Goal: Task Accomplishment & Management: Manage account settings

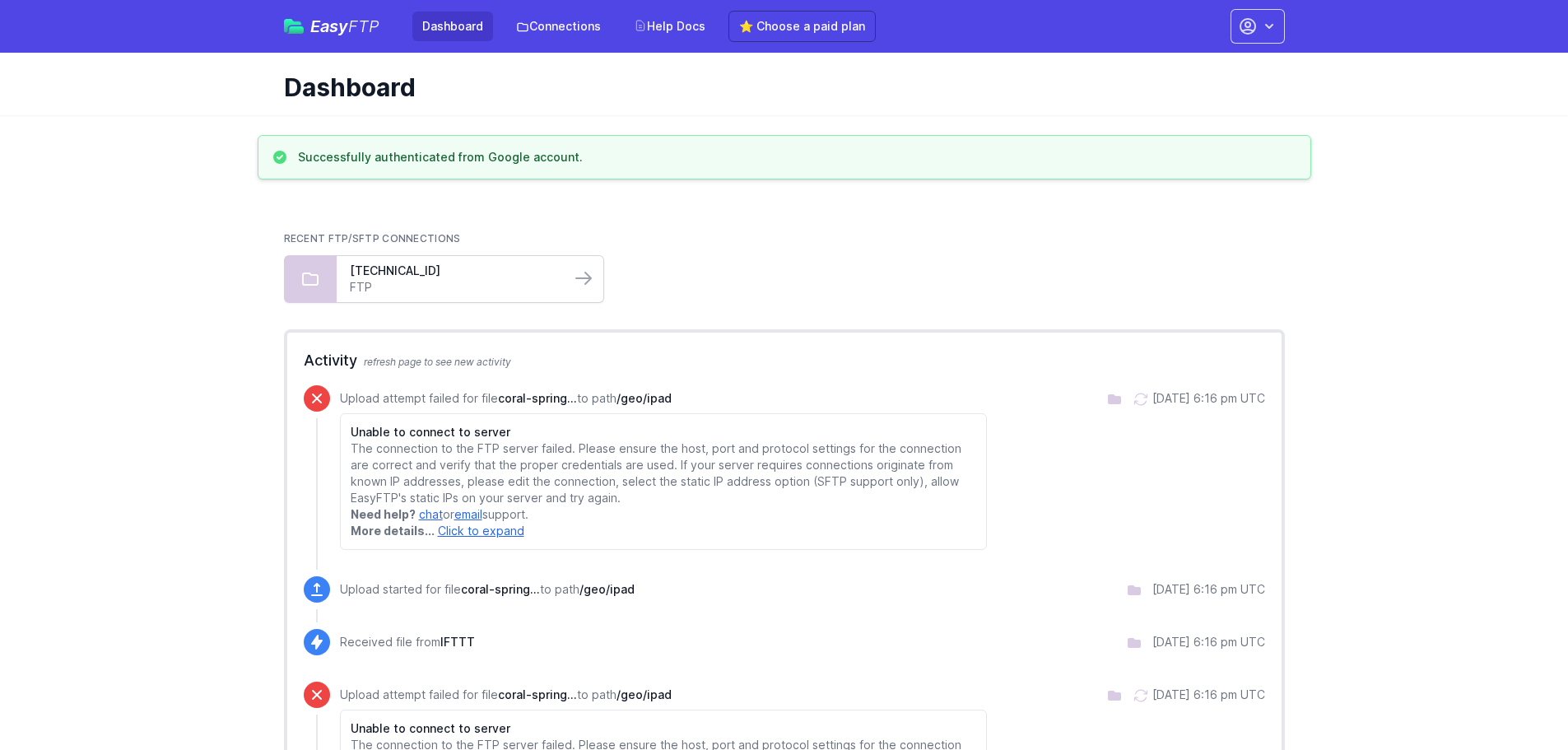
click at [487, 281] on link "FTP" at bounding box center [453, 287] width 208 height 17
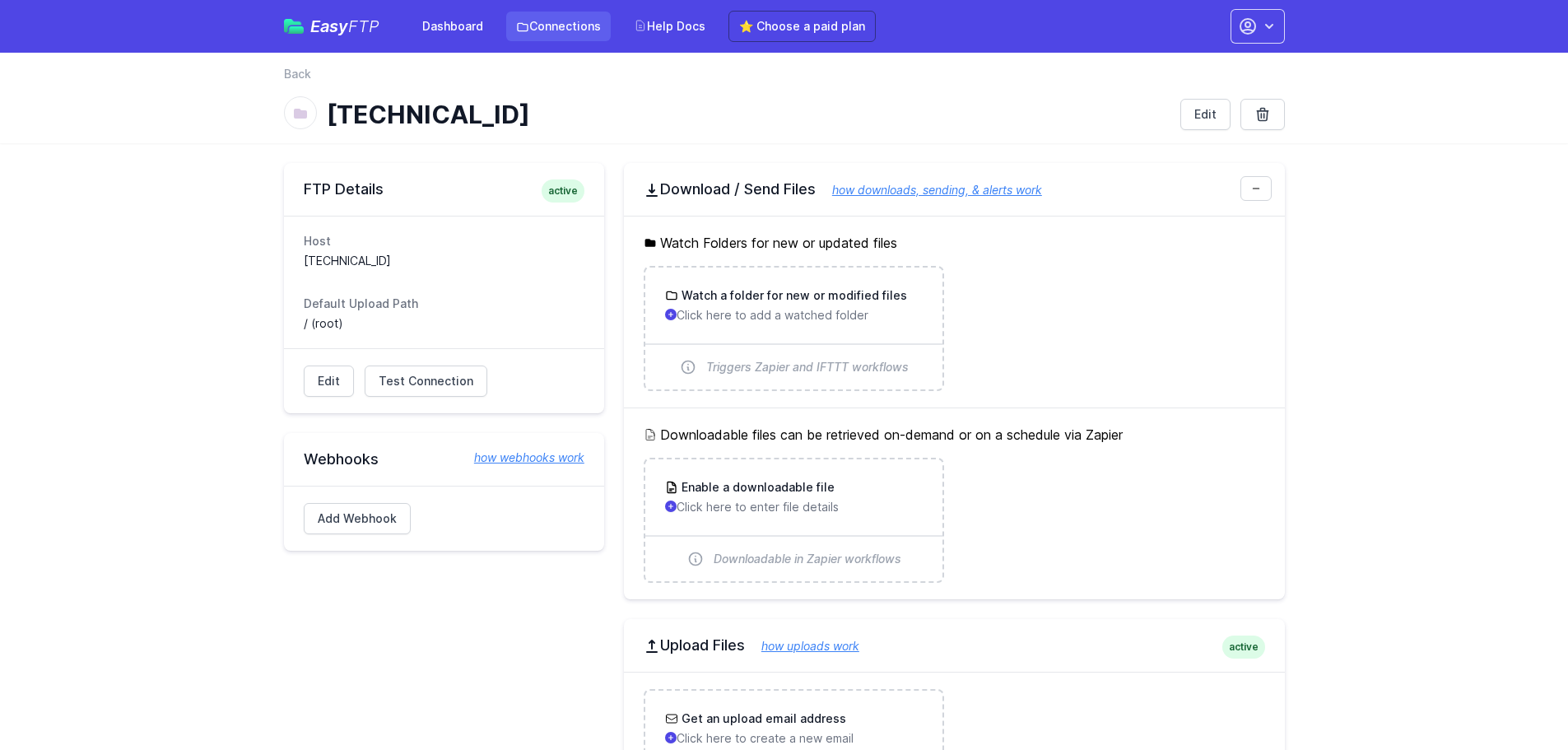
click at [538, 27] on link "Connections" at bounding box center [558, 26] width 104 height 30
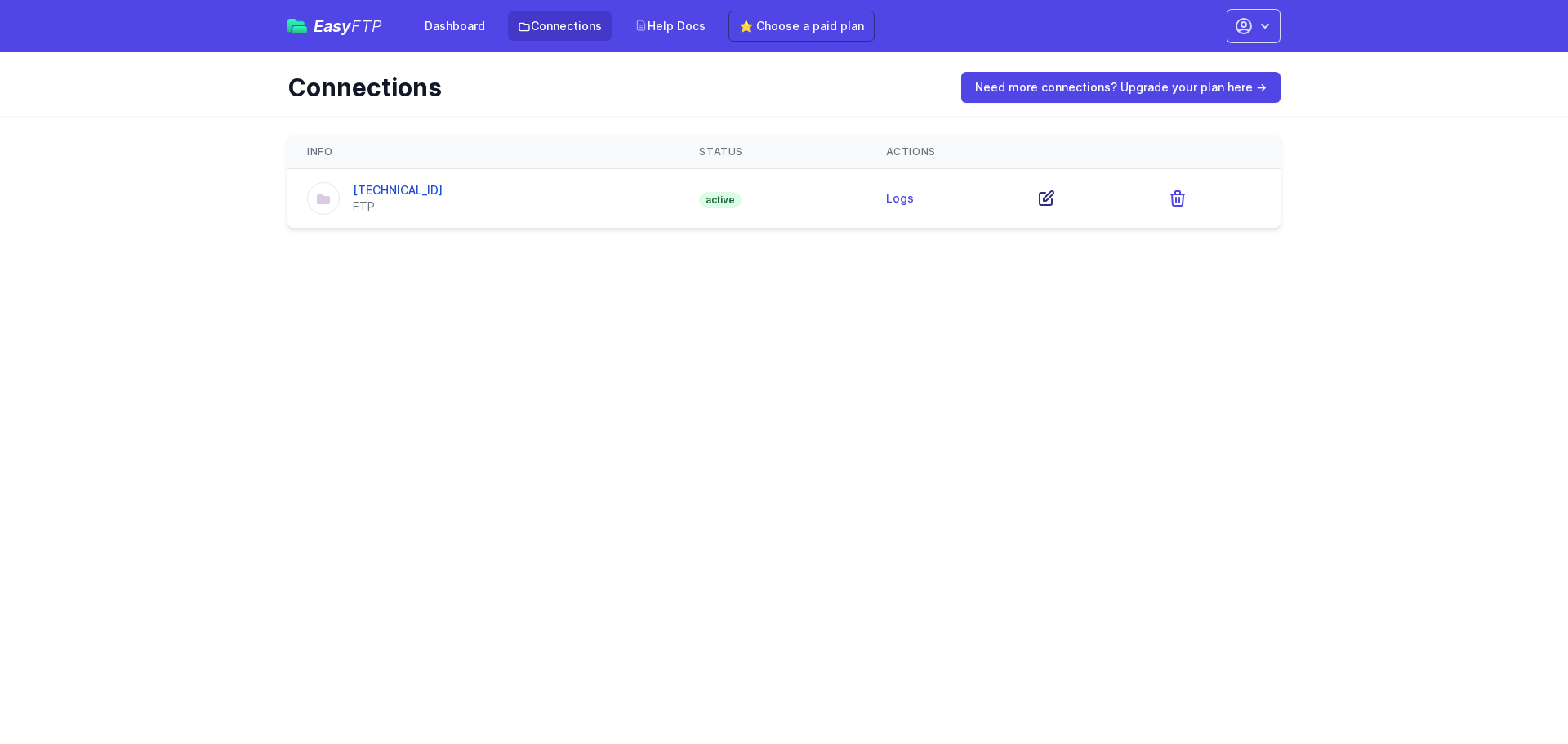
click at [1041, 202] on icon at bounding box center [1045, 198] width 19 height 19
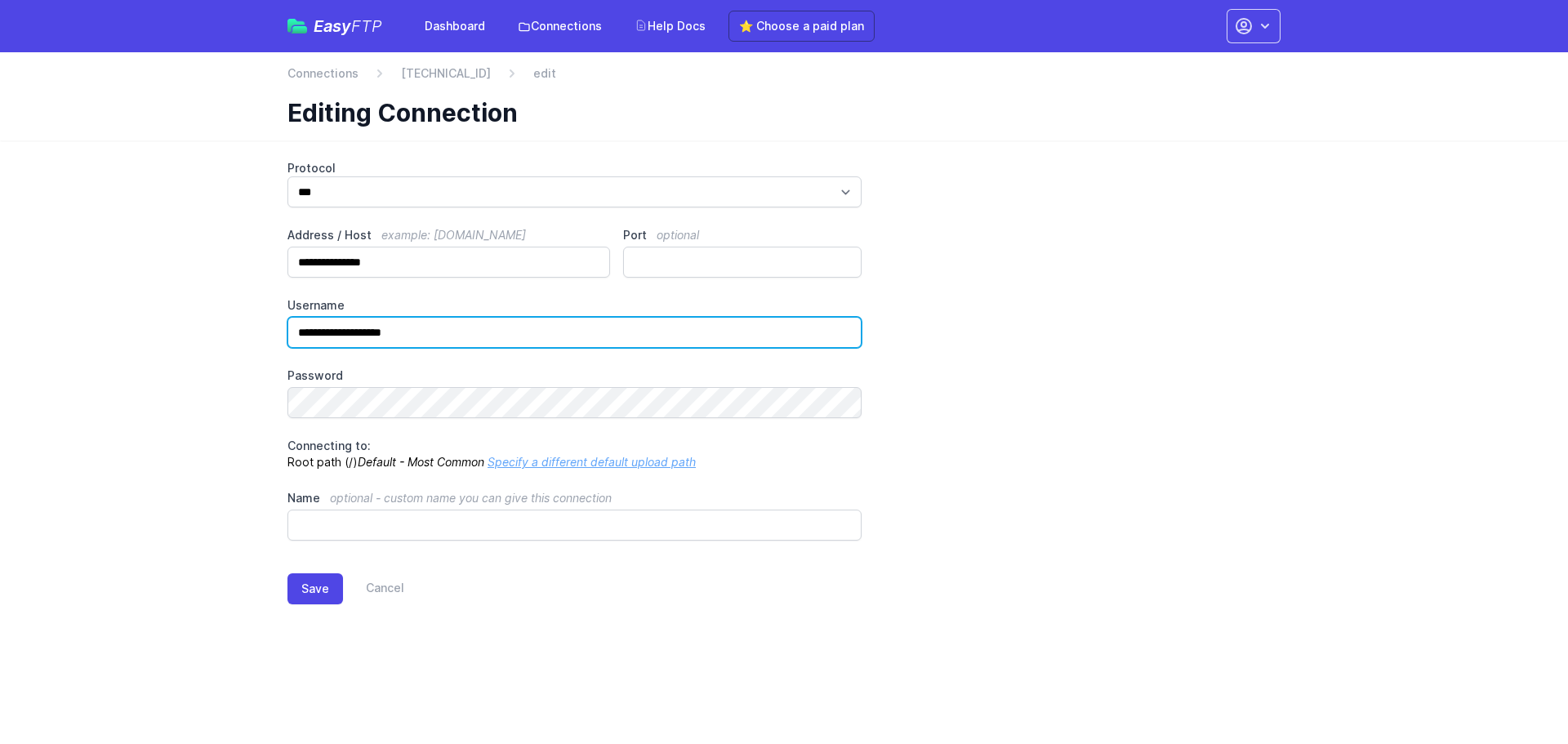
click at [337, 332] on input "**********" at bounding box center [574, 332] width 574 height 31
click at [339, 332] on input "**********" at bounding box center [574, 332] width 574 height 31
click at [342, 329] on input "**********" at bounding box center [574, 332] width 574 height 31
type input "**********"
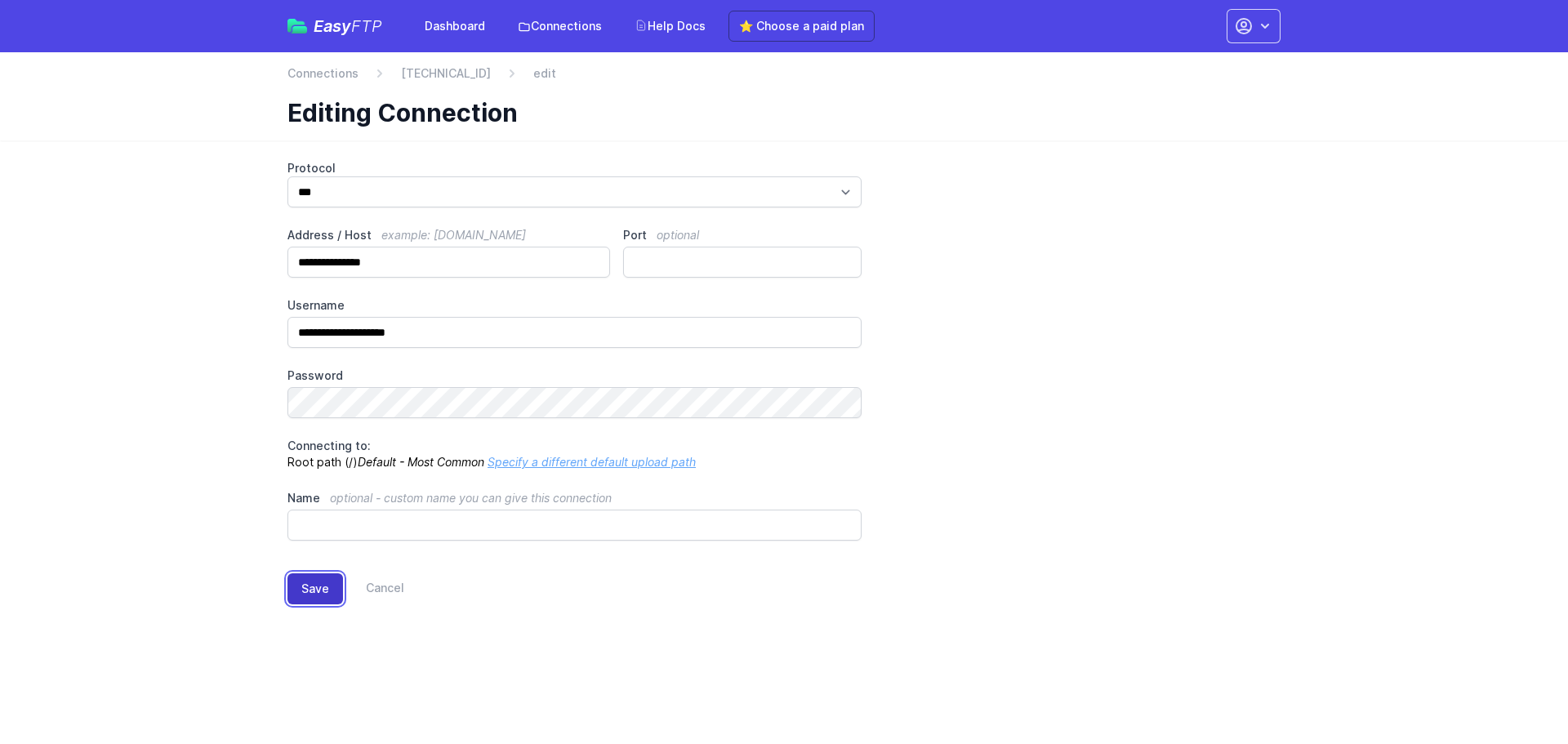
drag, startPoint x: 318, startPoint y: 598, endPoint x: 330, endPoint y: 586, distance: 17.0
click at [318, 598] on button "Save" at bounding box center [315, 588] width 56 height 31
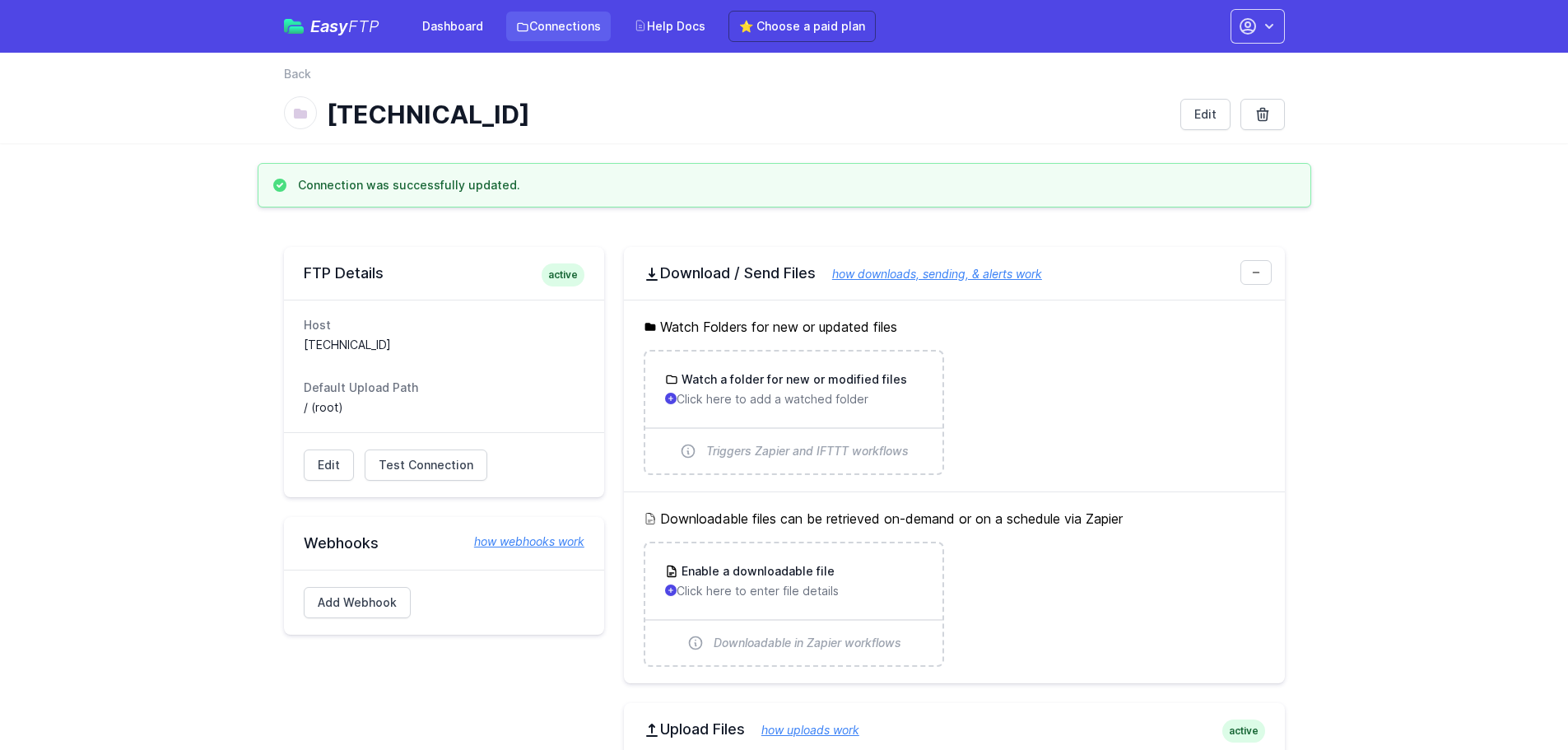
click at [583, 34] on link "Connections" at bounding box center [558, 26] width 104 height 30
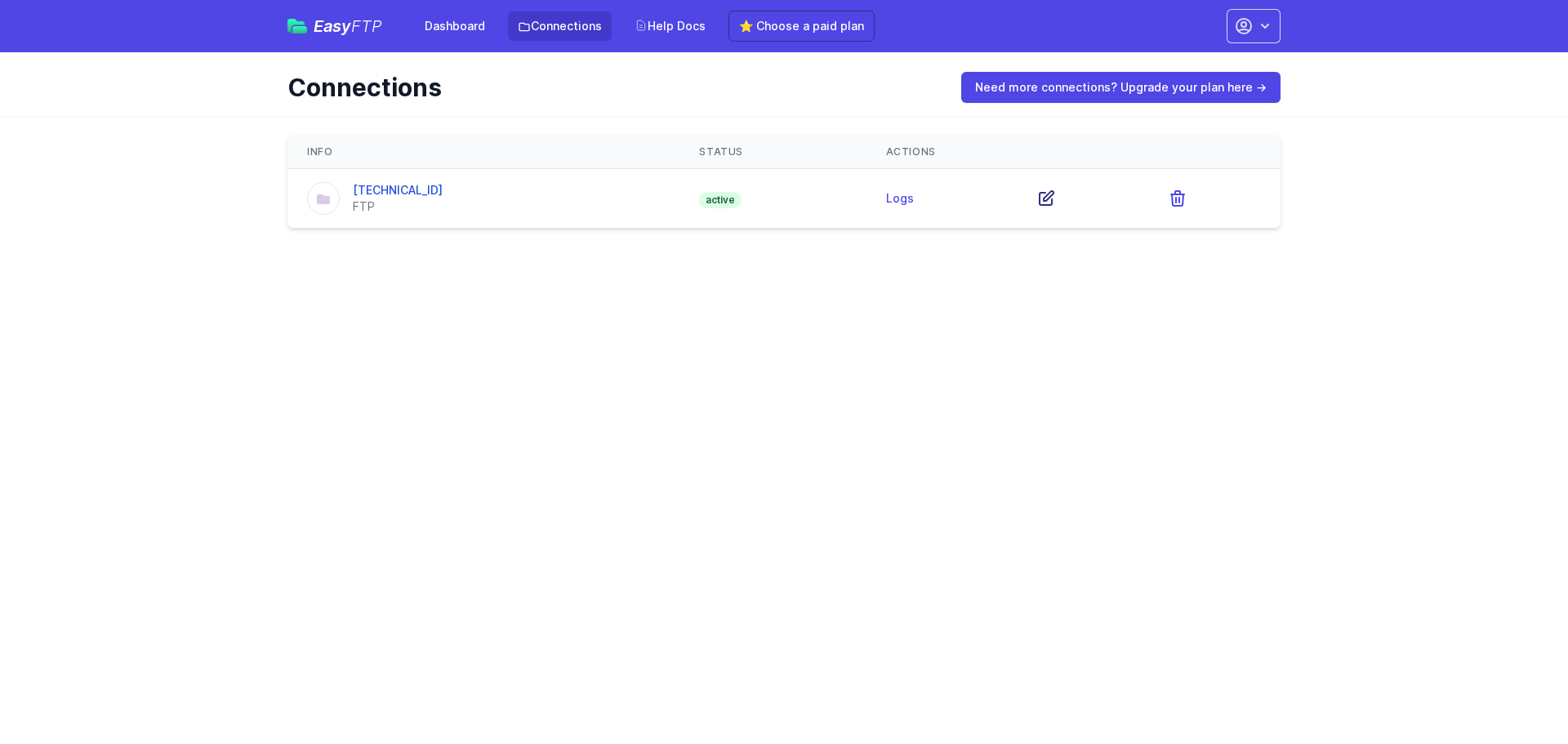
click at [1037, 202] on icon at bounding box center [1045, 198] width 19 height 19
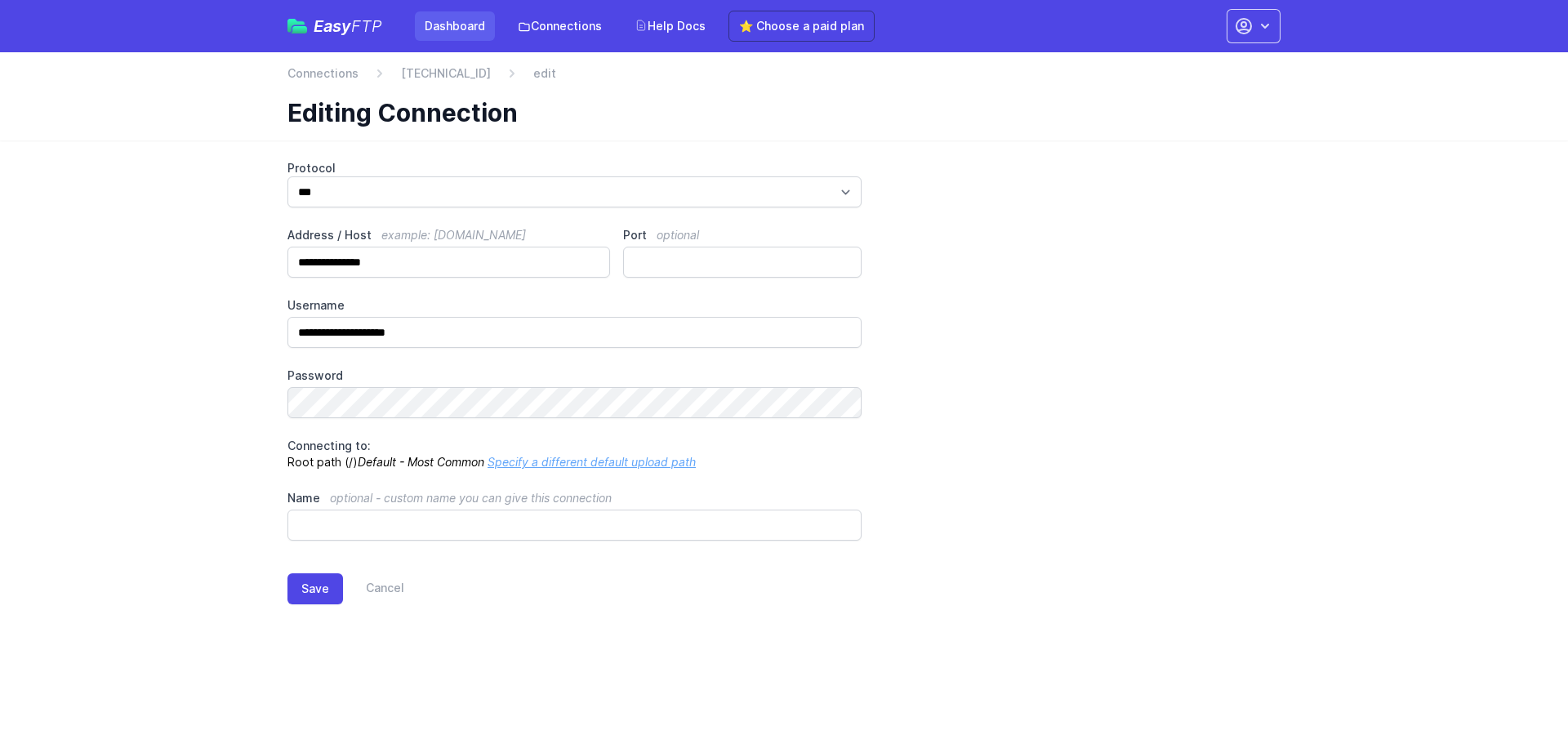
click at [456, 19] on link "Dashboard" at bounding box center [454, 26] width 80 height 29
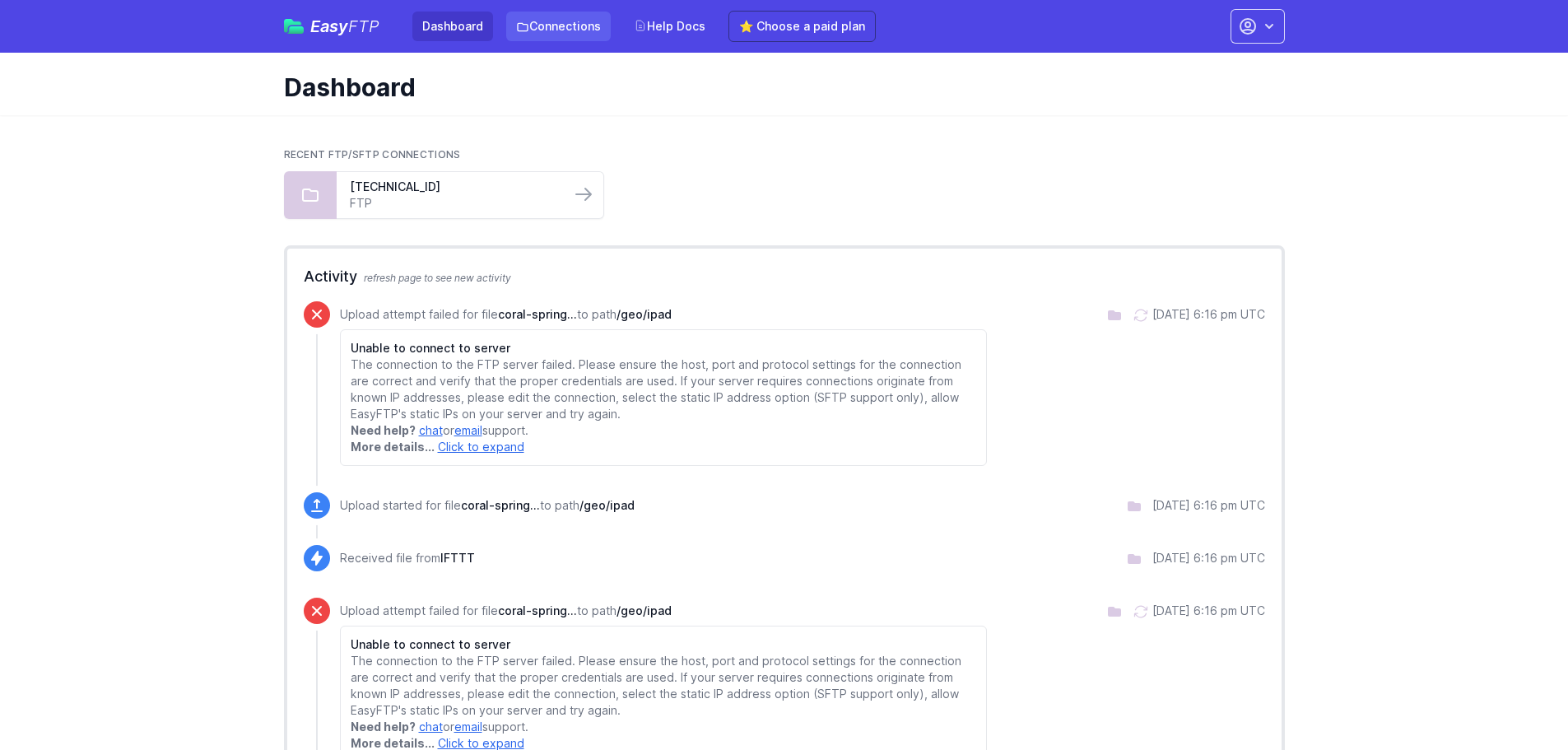
click at [565, 27] on link "Connections" at bounding box center [558, 26] width 104 height 30
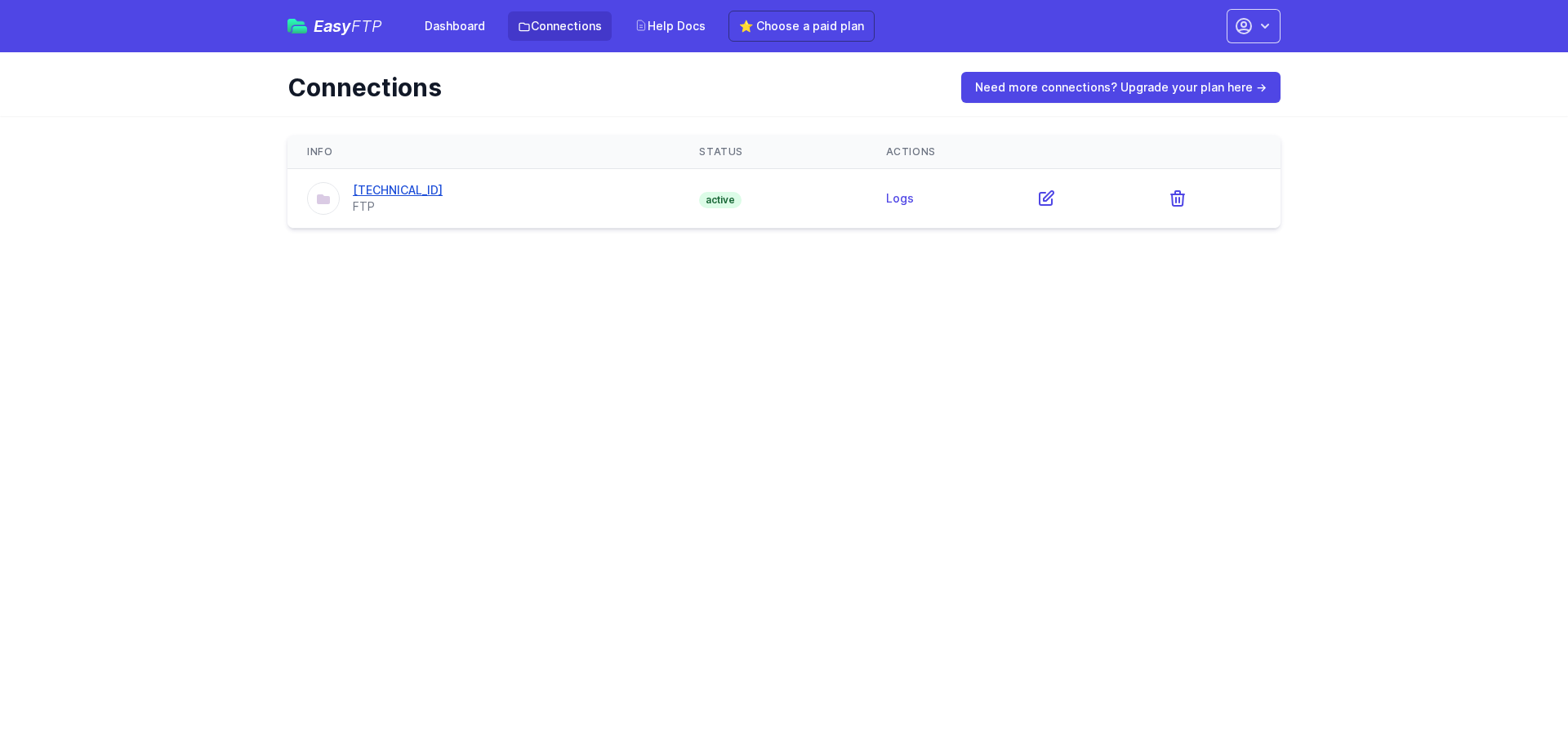
click at [411, 191] on link "[TECHNICAL_ID]" at bounding box center [397, 189] width 90 height 14
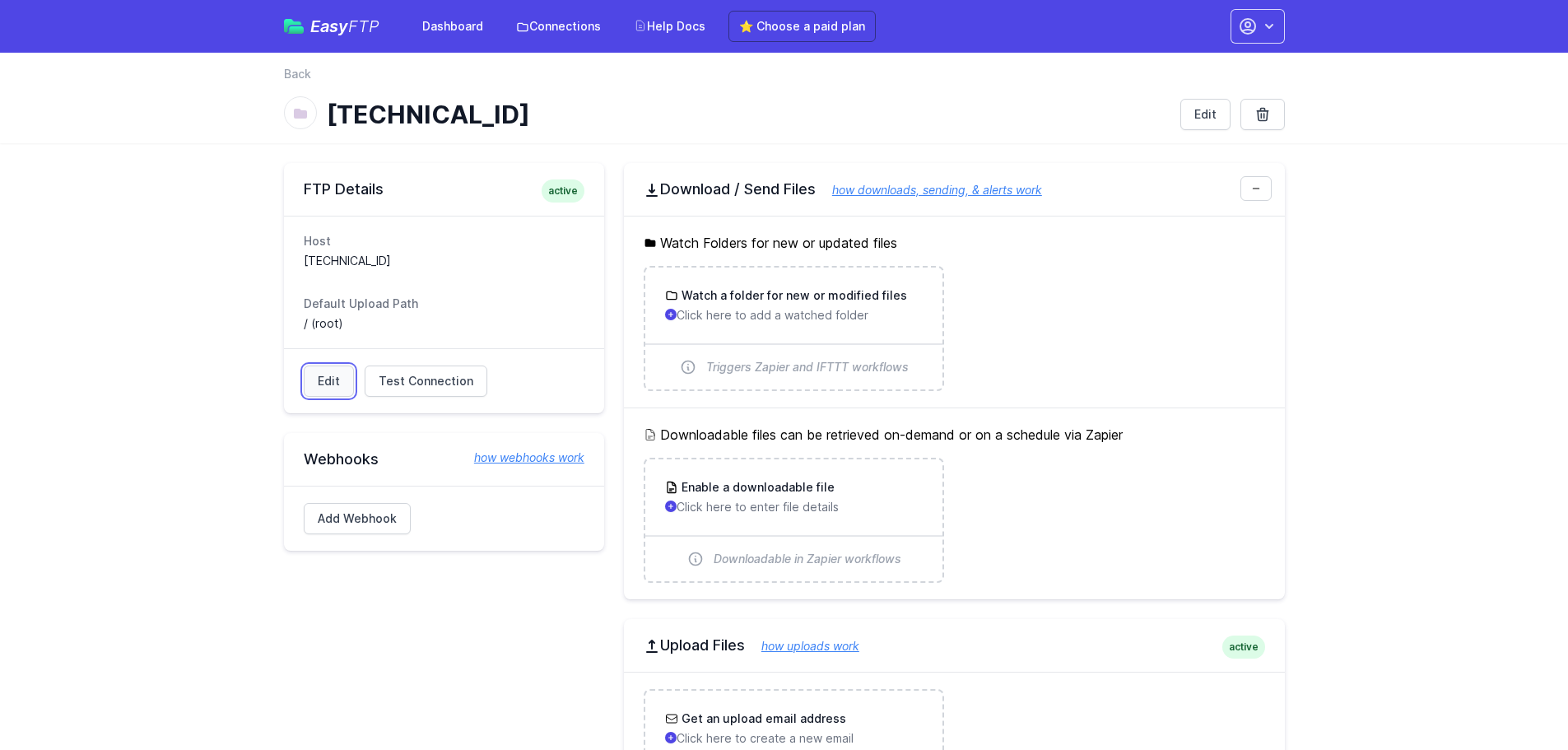
click at [332, 384] on link "Edit" at bounding box center [328, 381] width 50 height 31
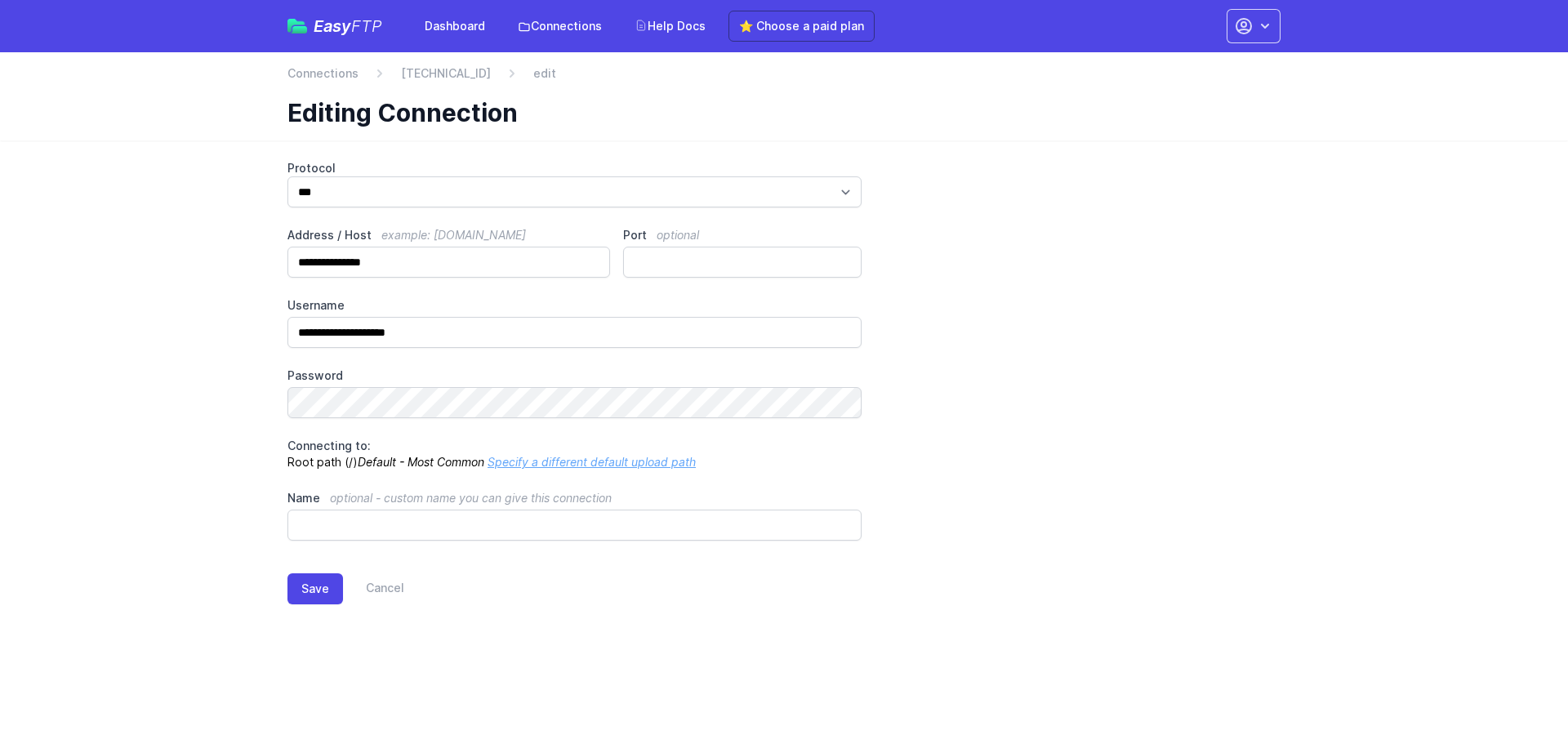
click at [597, 468] on link "Specify a different default upload path" at bounding box center [592, 461] width 209 height 14
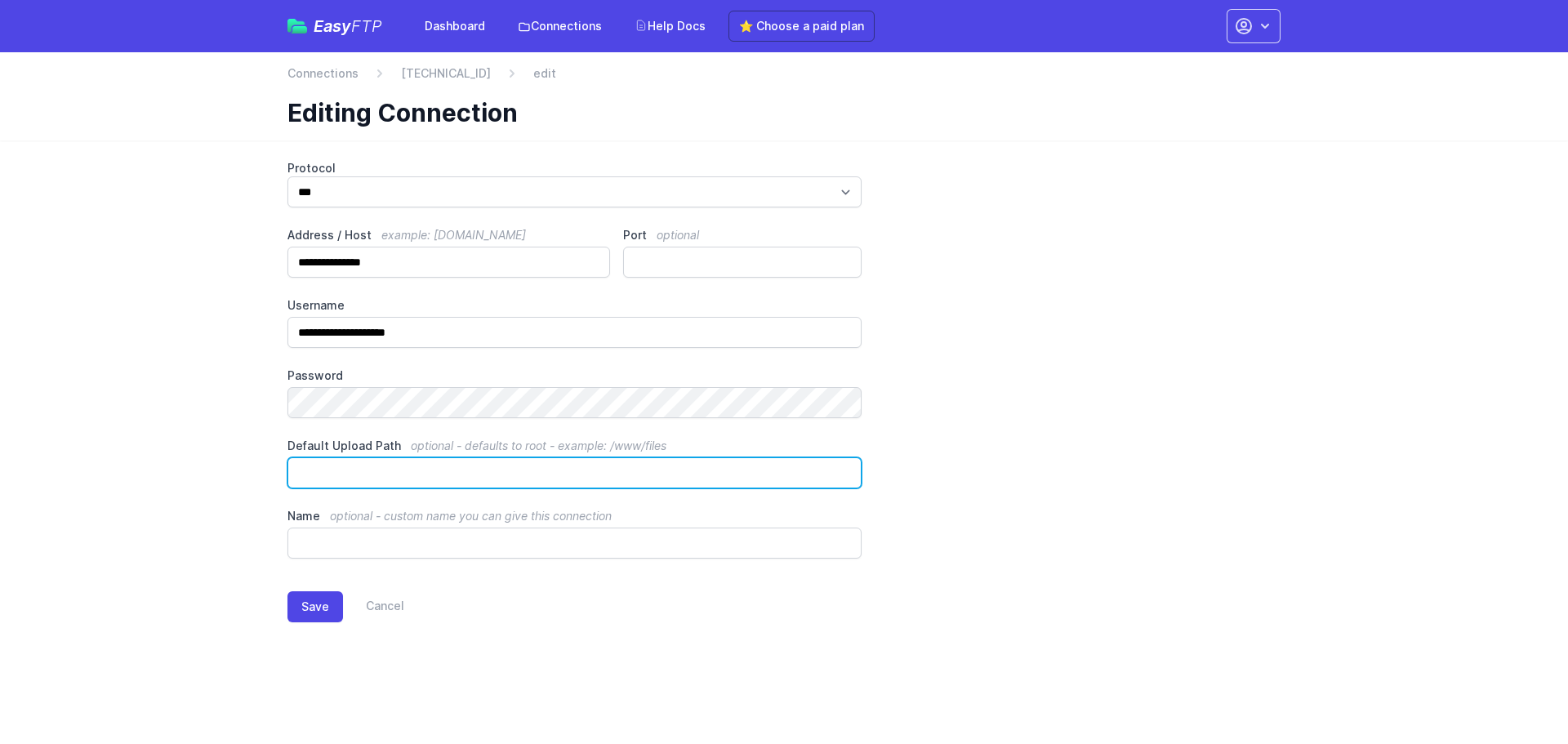
click at [530, 474] on input "Default Upload Path optional - defaults to root - example: /www/files" at bounding box center [574, 473] width 574 height 31
type input "*********"
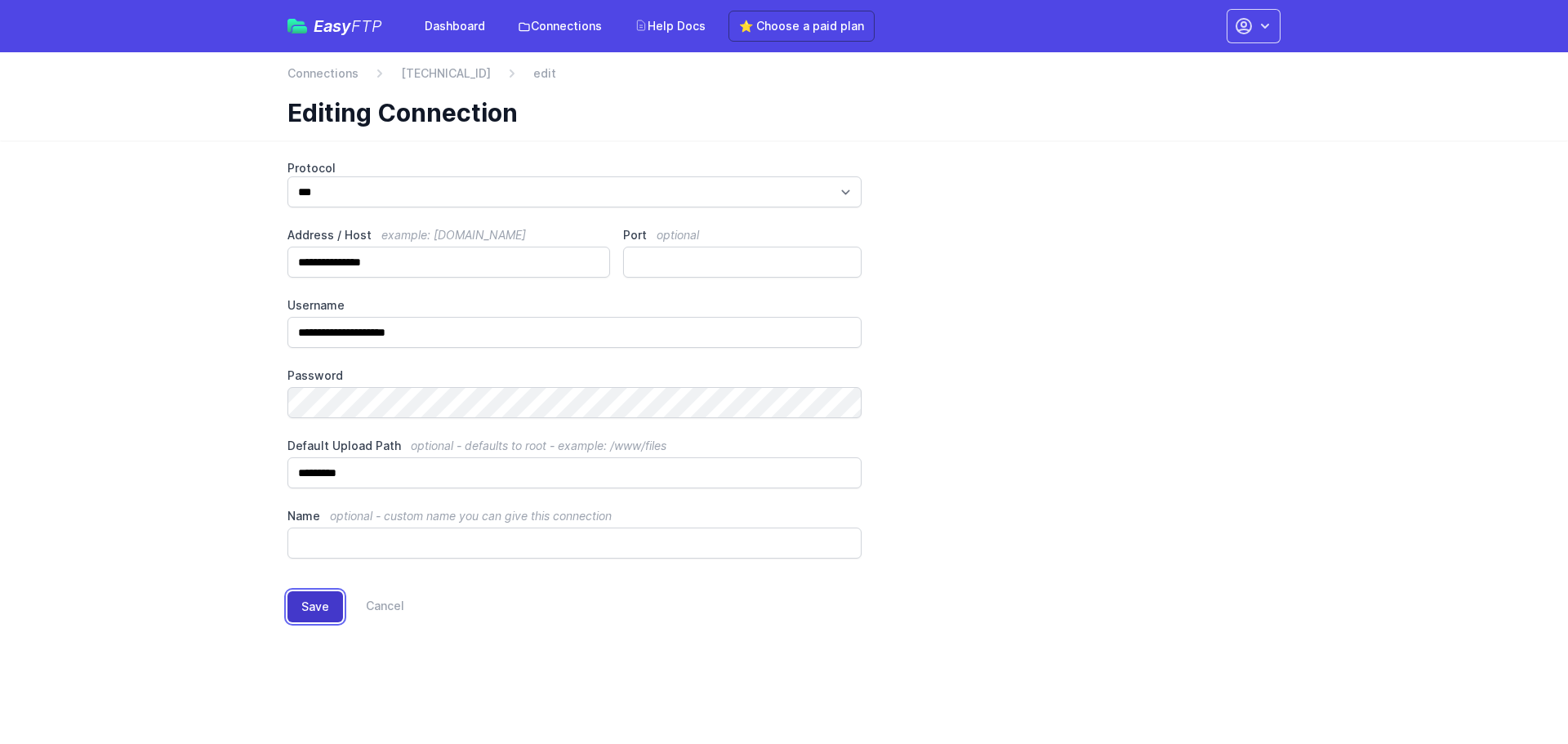
click at [330, 613] on button "Save" at bounding box center [315, 607] width 56 height 31
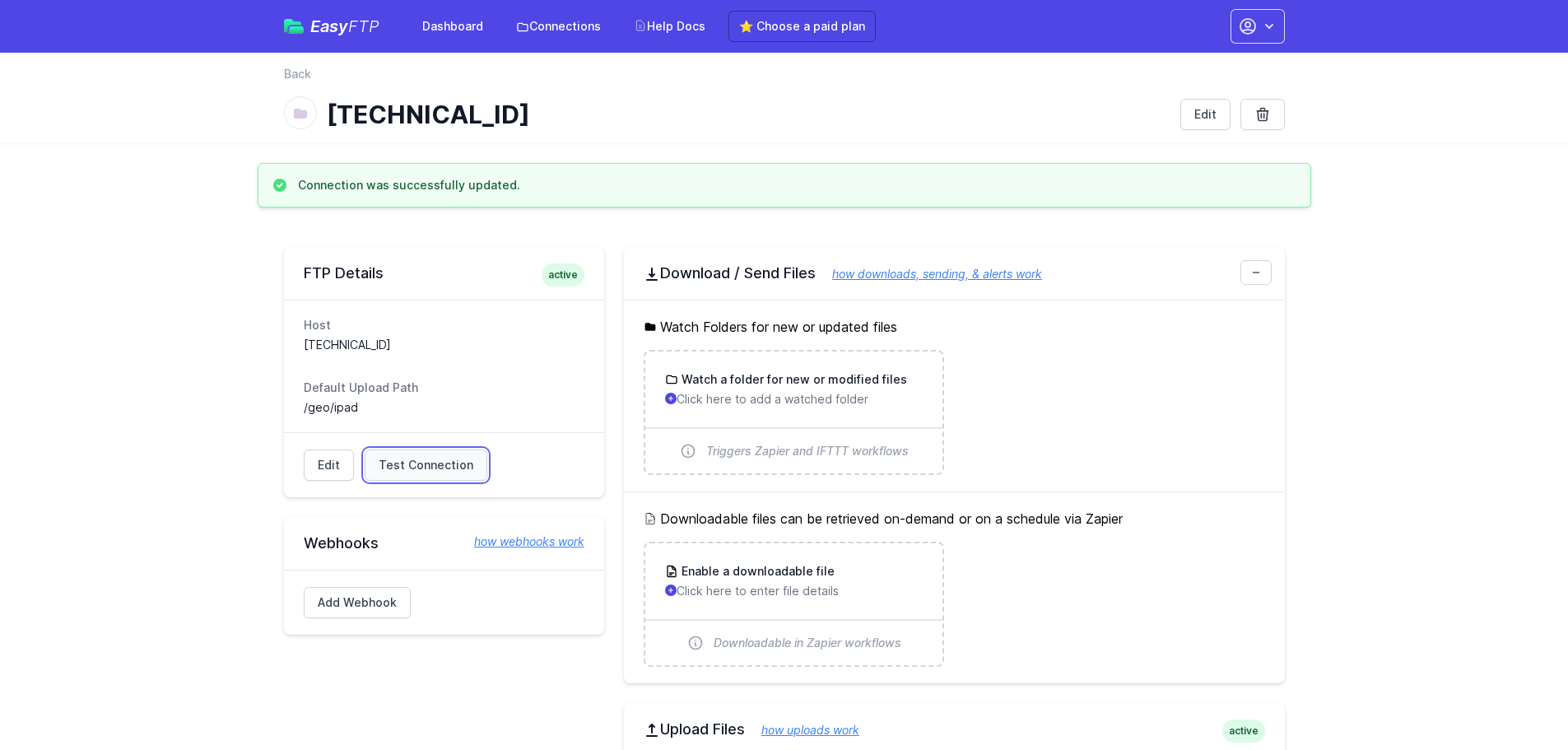
click at [413, 462] on span "Test Connection" at bounding box center [425, 465] width 95 height 17
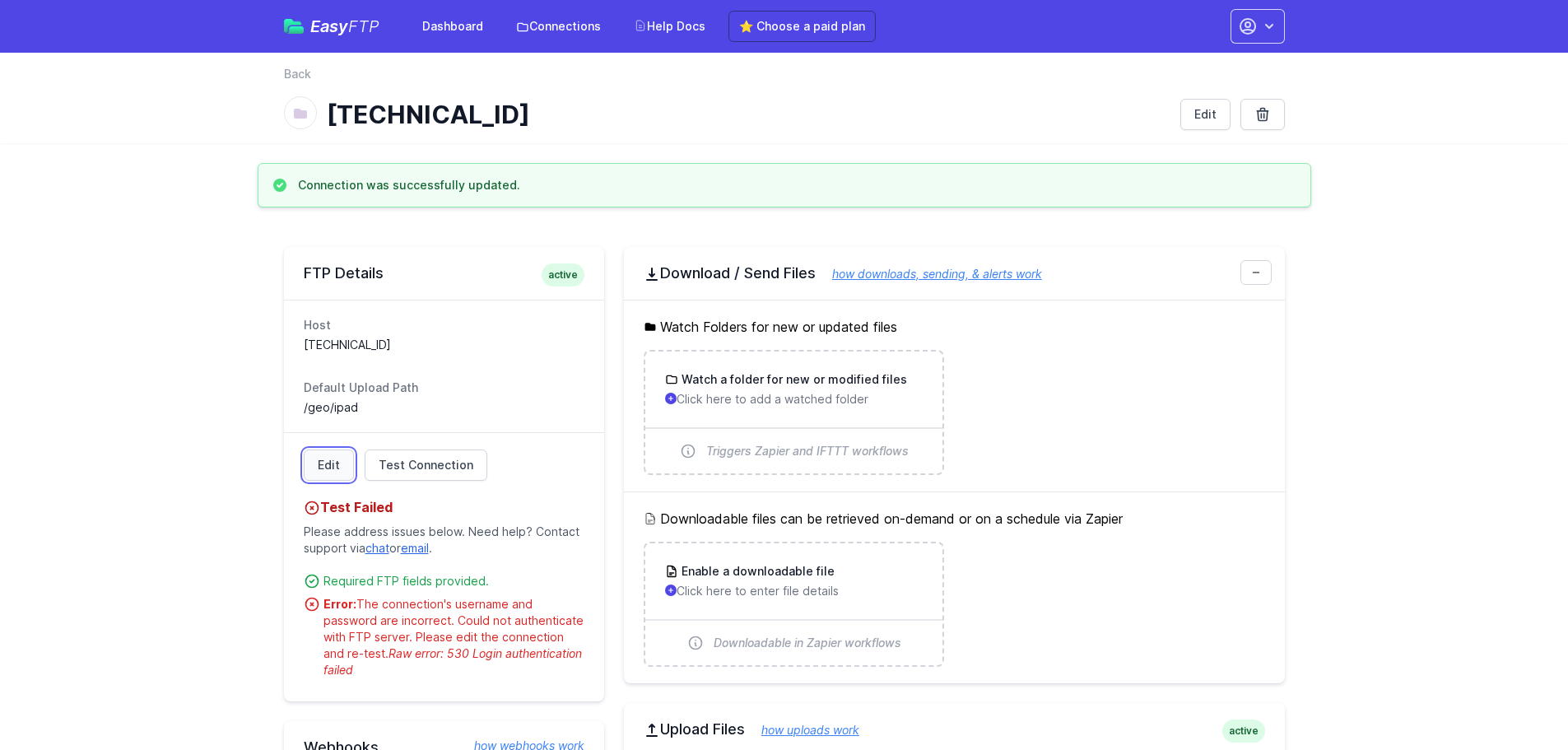
click at [332, 472] on link "Edit" at bounding box center [328, 465] width 50 height 31
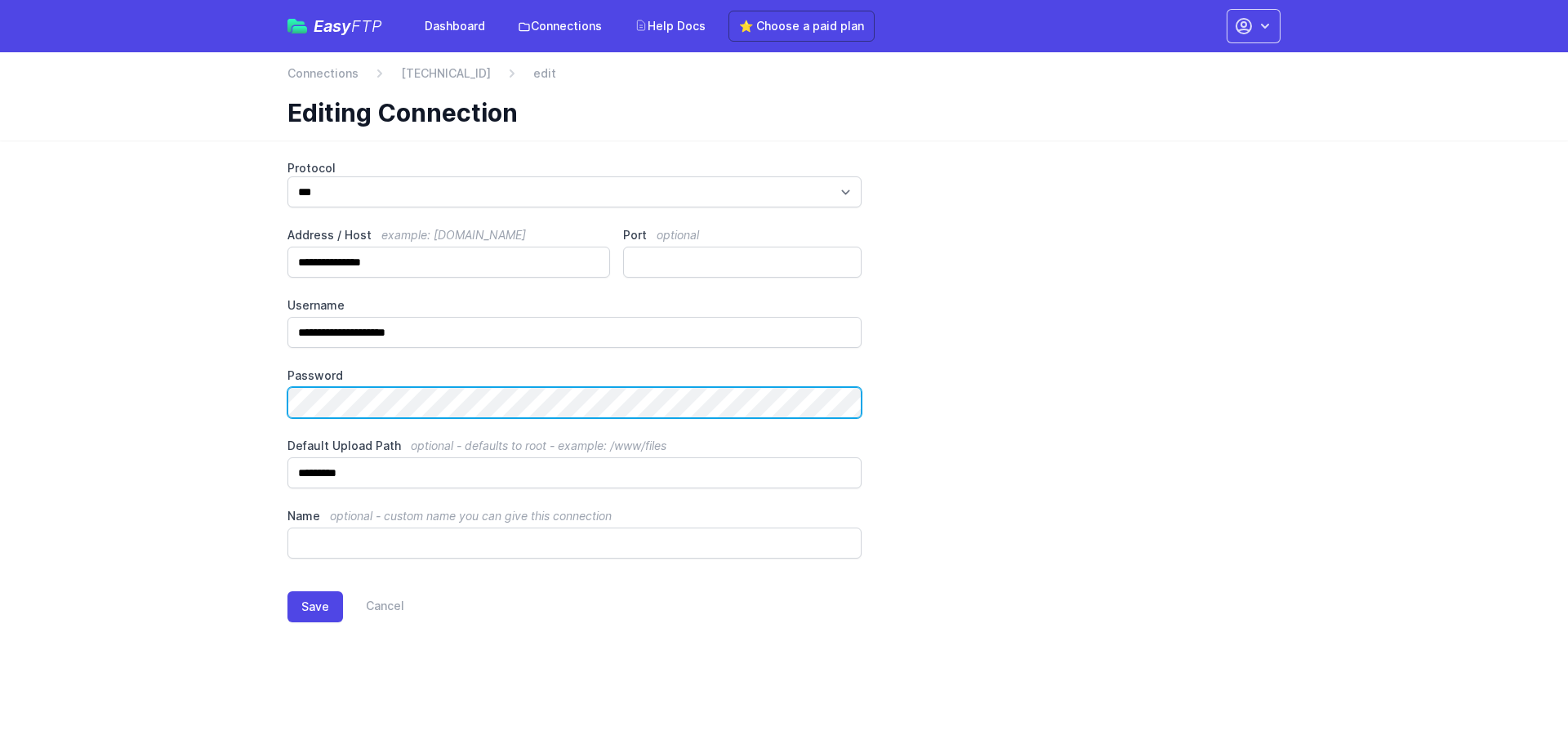
click at [173, 393] on main "**********" at bounding box center [784, 404] width 1568 height 527
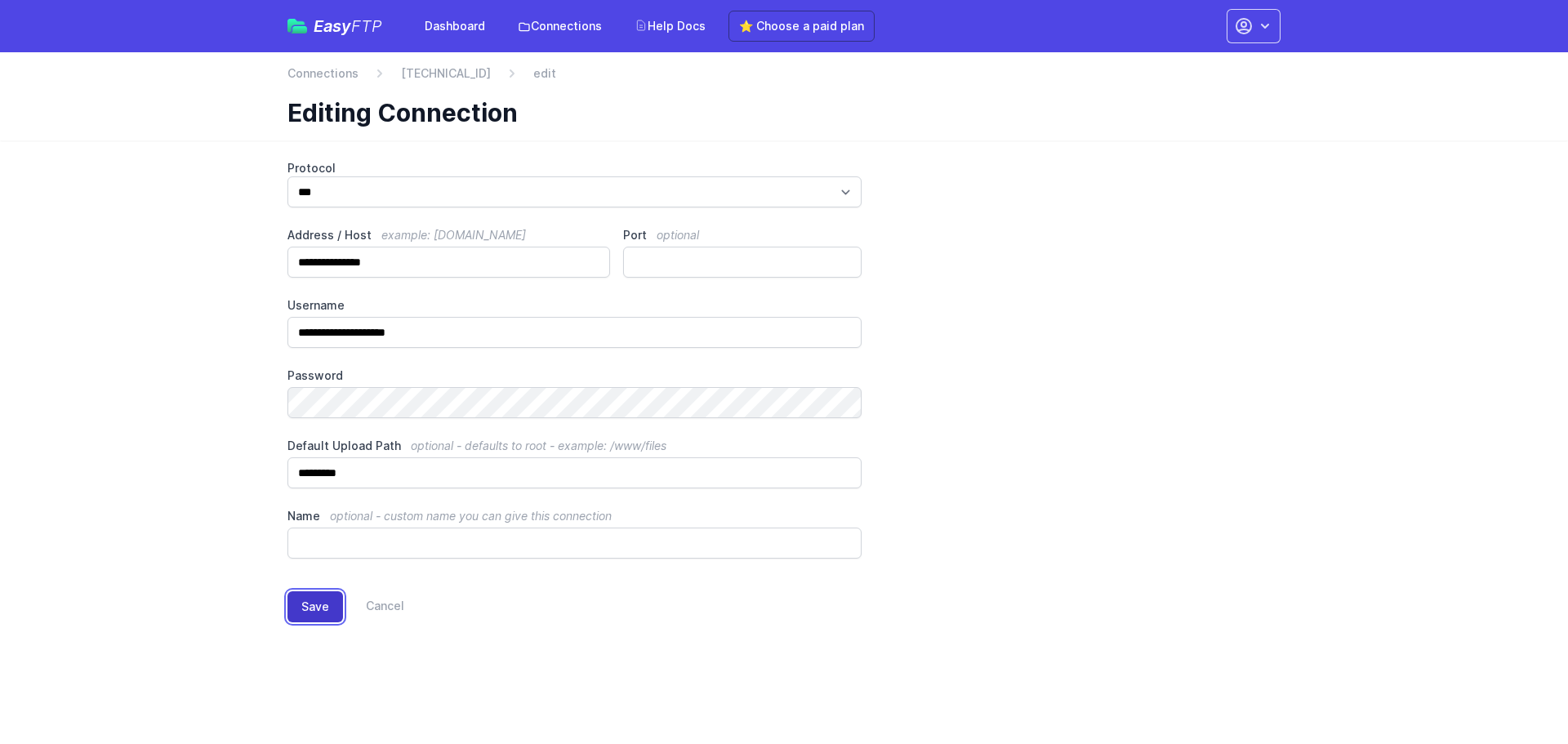
click at [313, 595] on button "Save" at bounding box center [315, 607] width 56 height 31
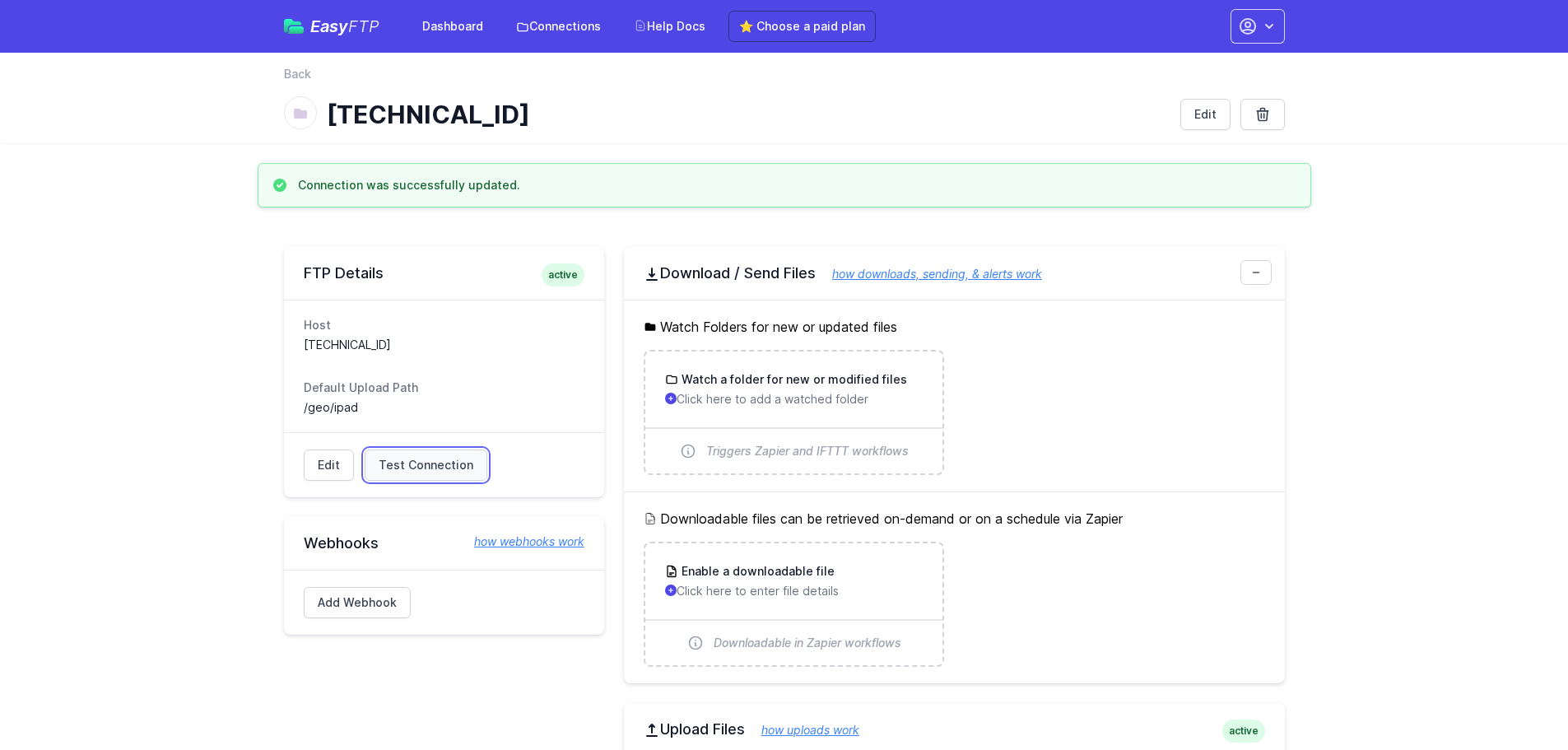
click at [446, 480] on link "Test Connection" at bounding box center [425, 465] width 123 height 31
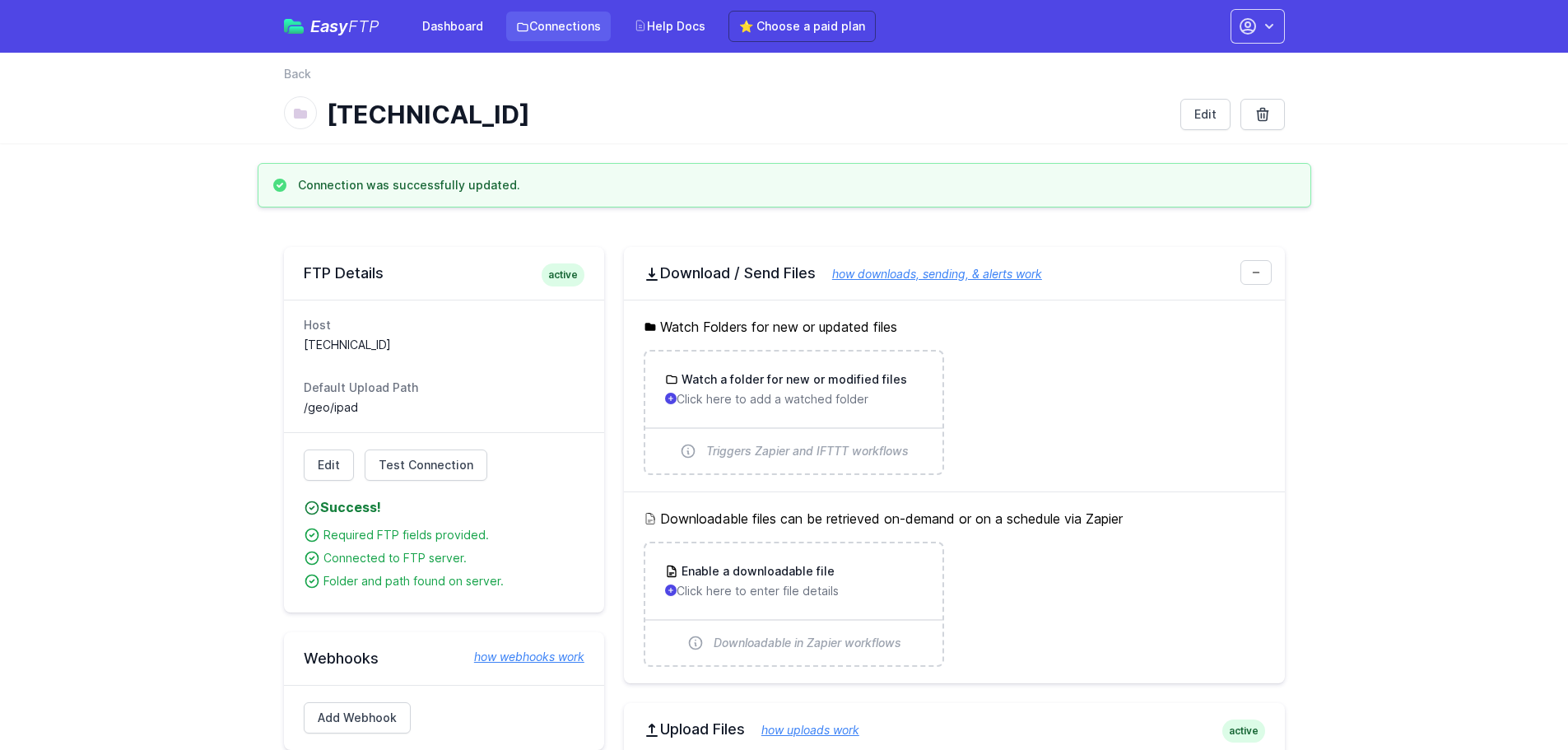
click at [537, 17] on link "Connections" at bounding box center [558, 26] width 104 height 30
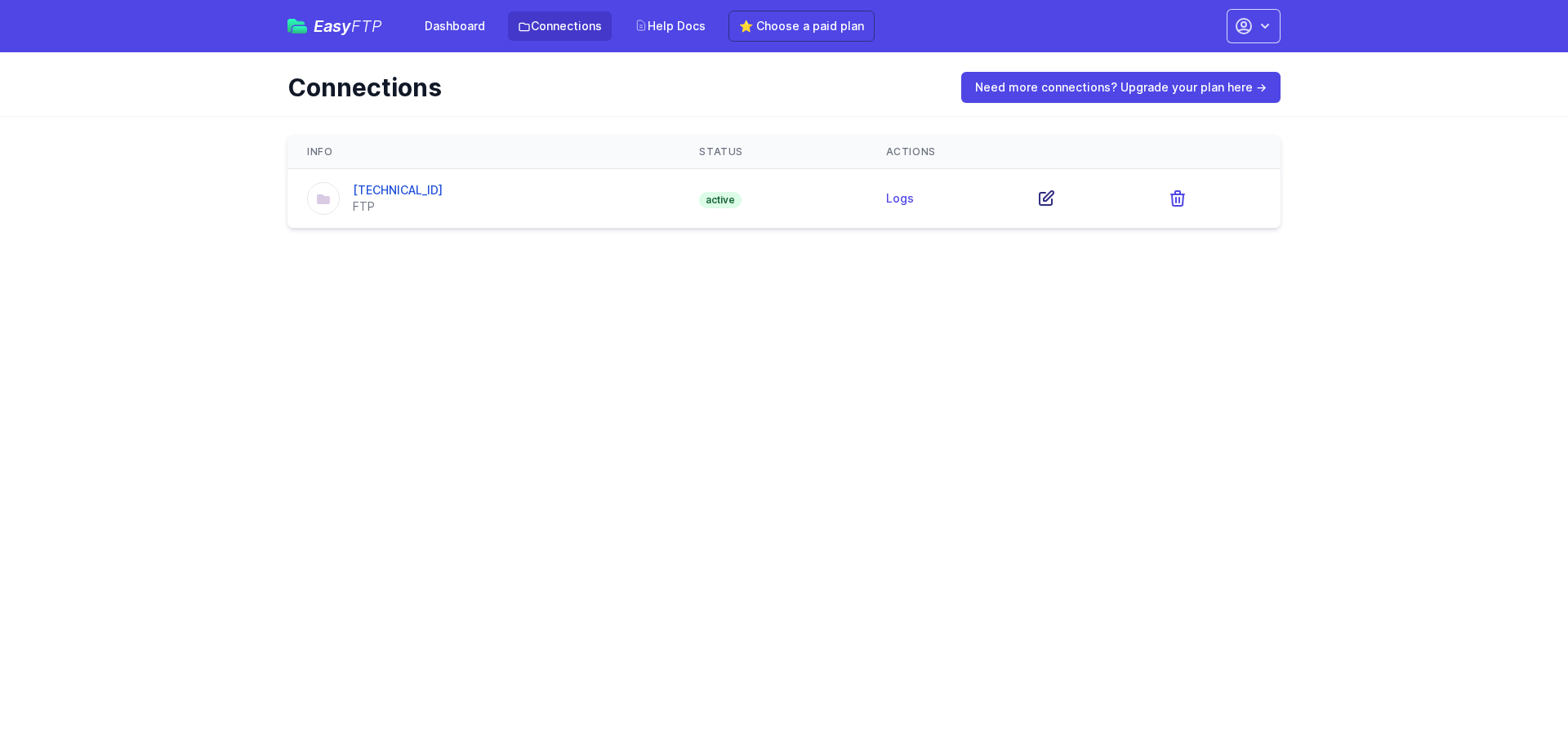
click at [1048, 193] on icon at bounding box center [1046, 198] width 14 height 14
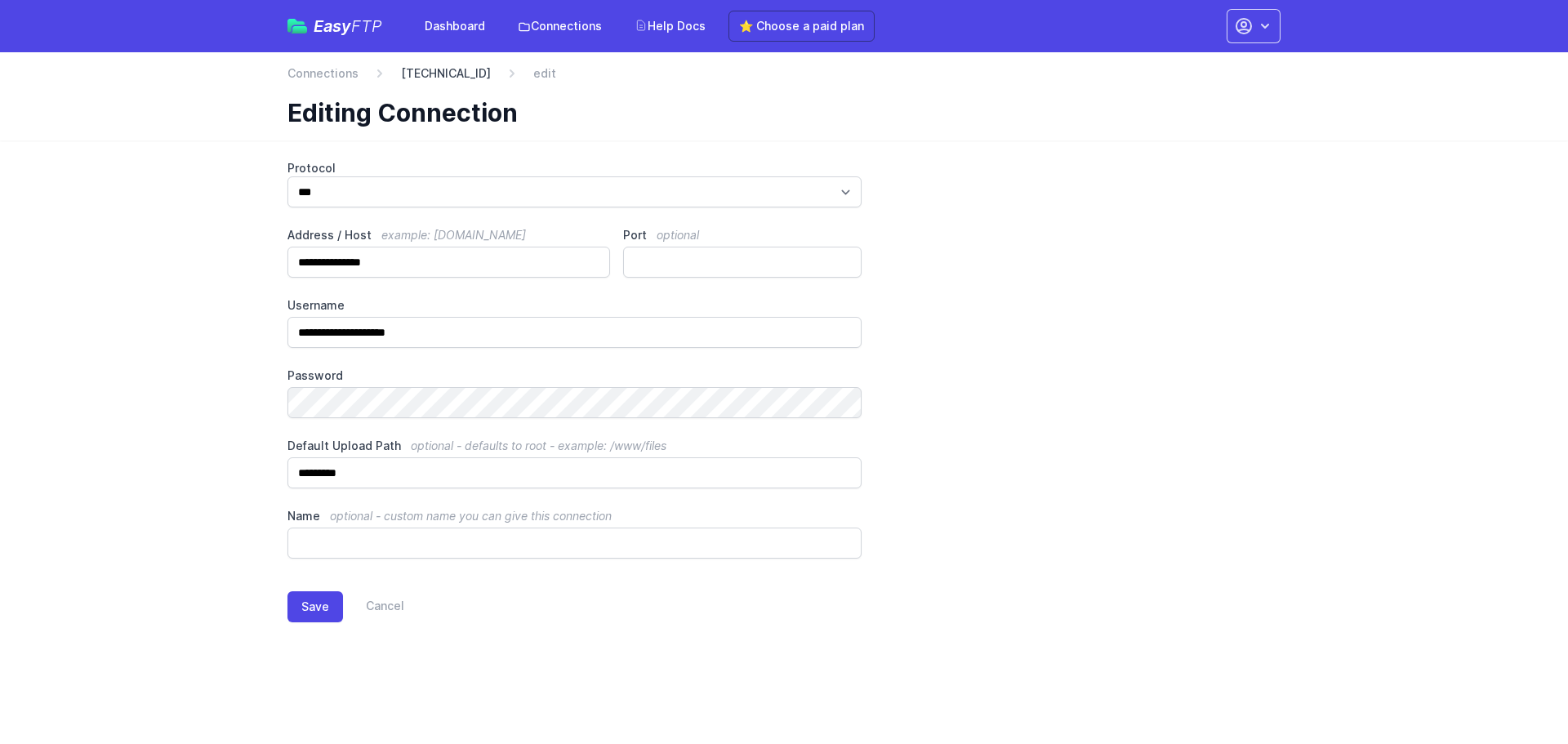
click at [466, 71] on link "[TECHNICAL_ID]" at bounding box center [446, 73] width 90 height 16
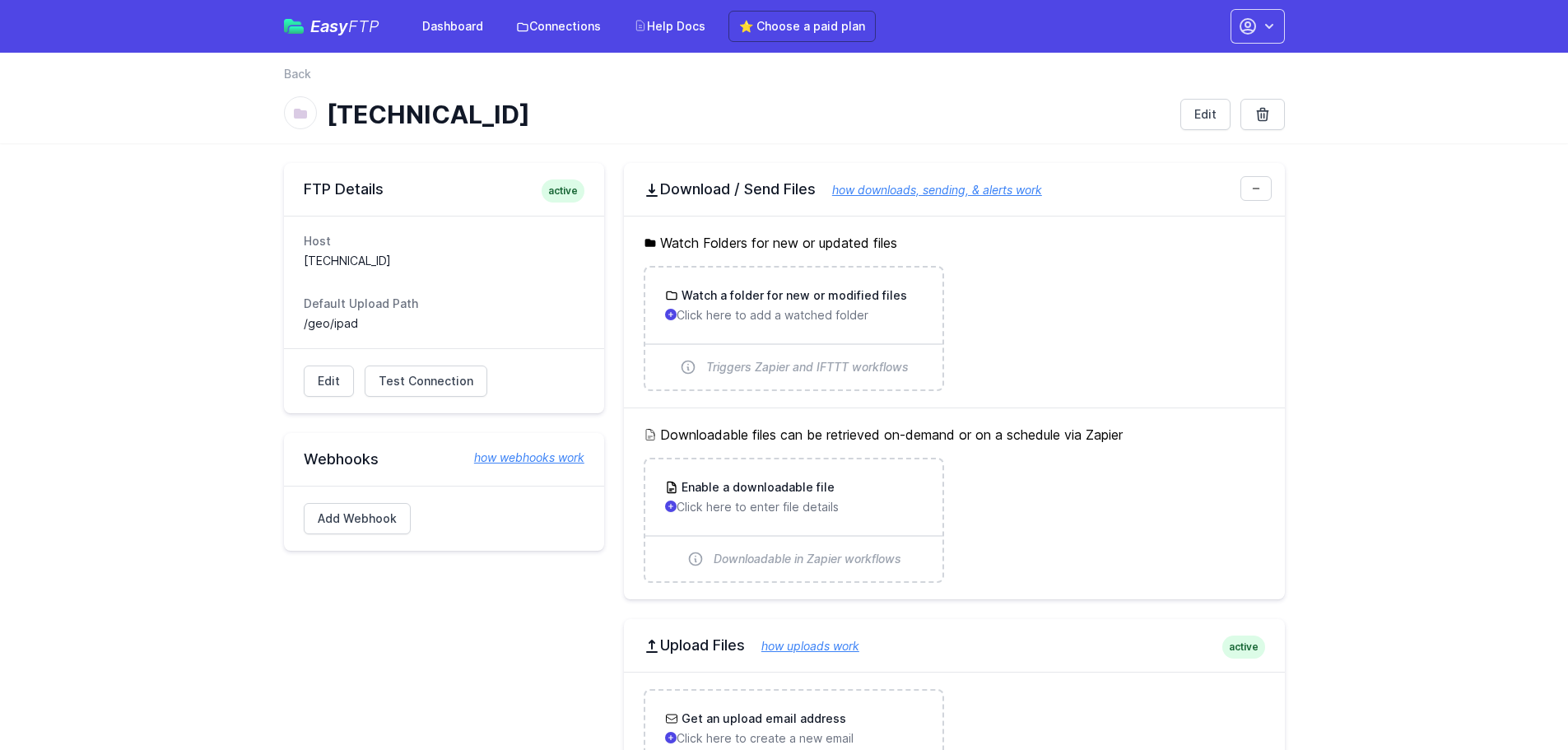
click at [959, 187] on link "how downloads, sending, & alerts work" at bounding box center [928, 189] width 226 height 14
click at [1184, 118] on link "Edit" at bounding box center [1205, 114] width 50 height 31
click at [559, 33] on link "Connections" at bounding box center [558, 26] width 104 height 30
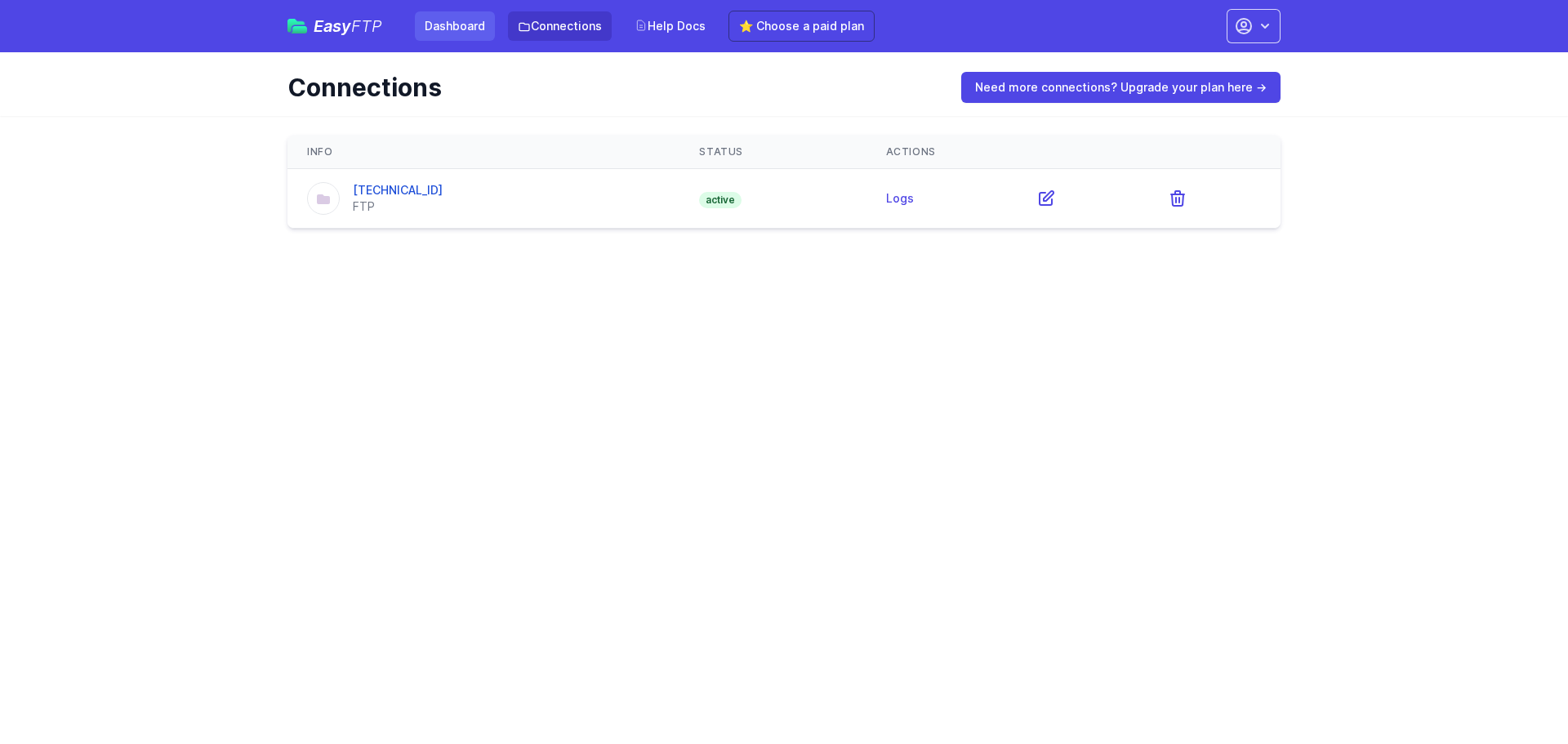
click at [459, 35] on link "Dashboard" at bounding box center [454, 26] width 80 height 29
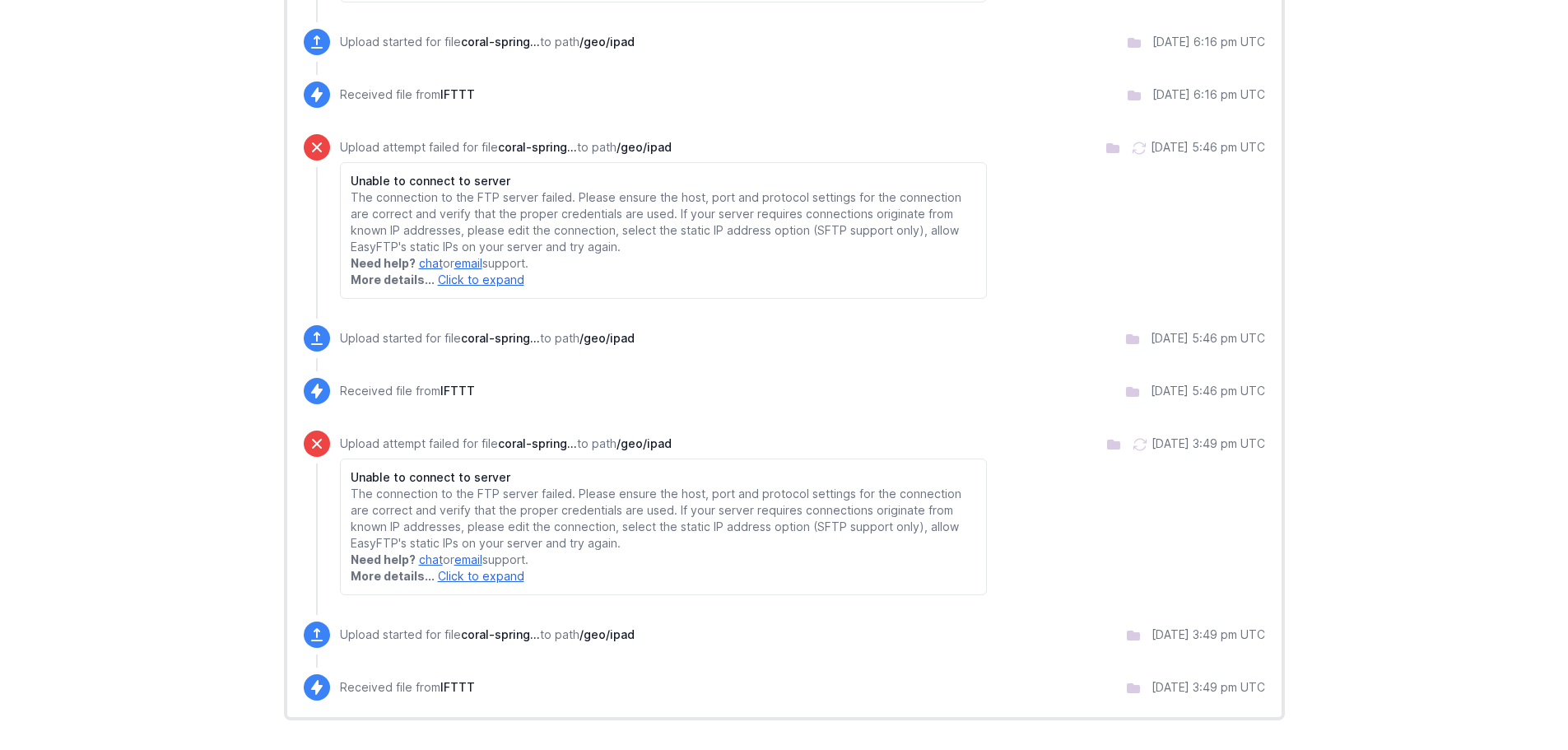
scroll to position [763, 0]
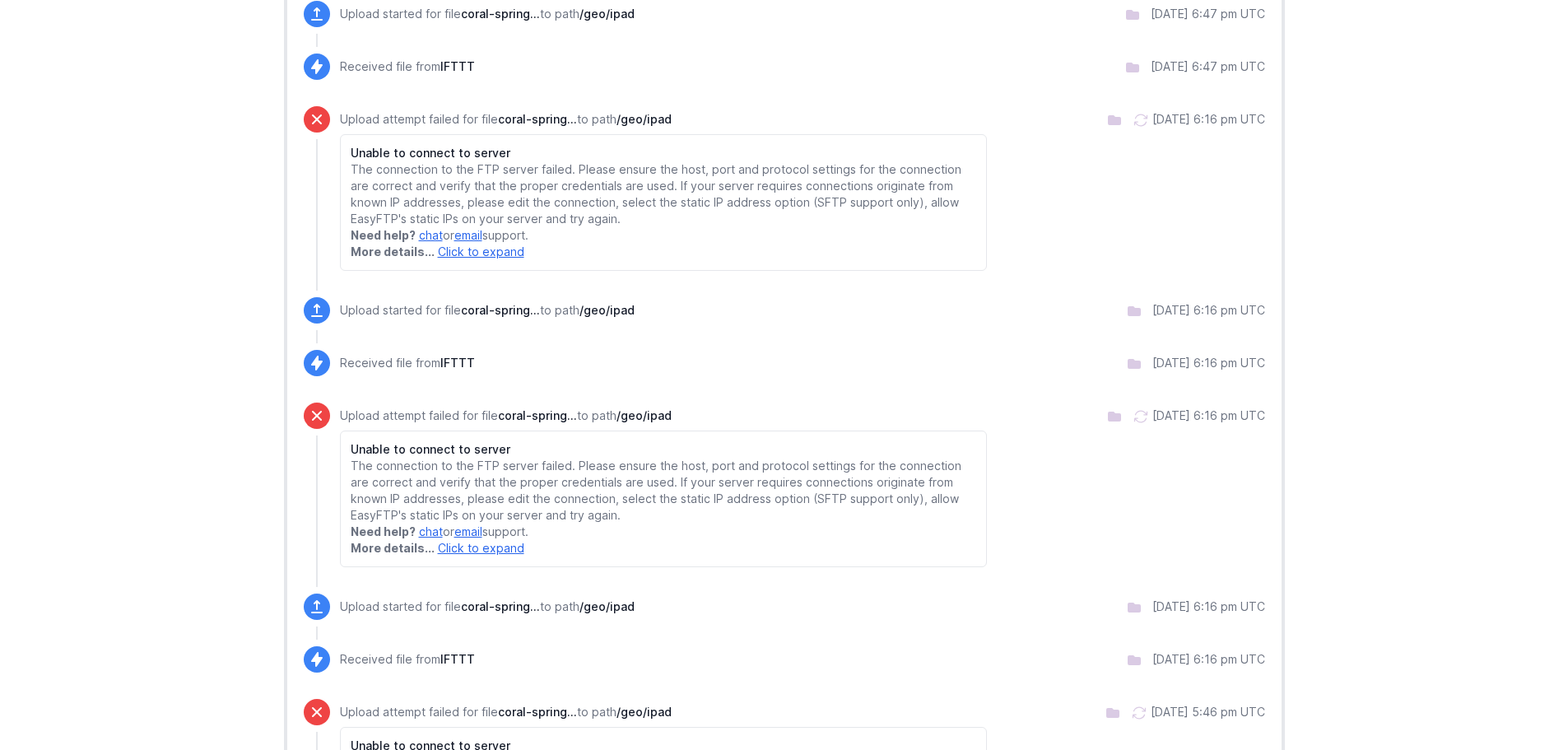
scroll to position [98, 0]
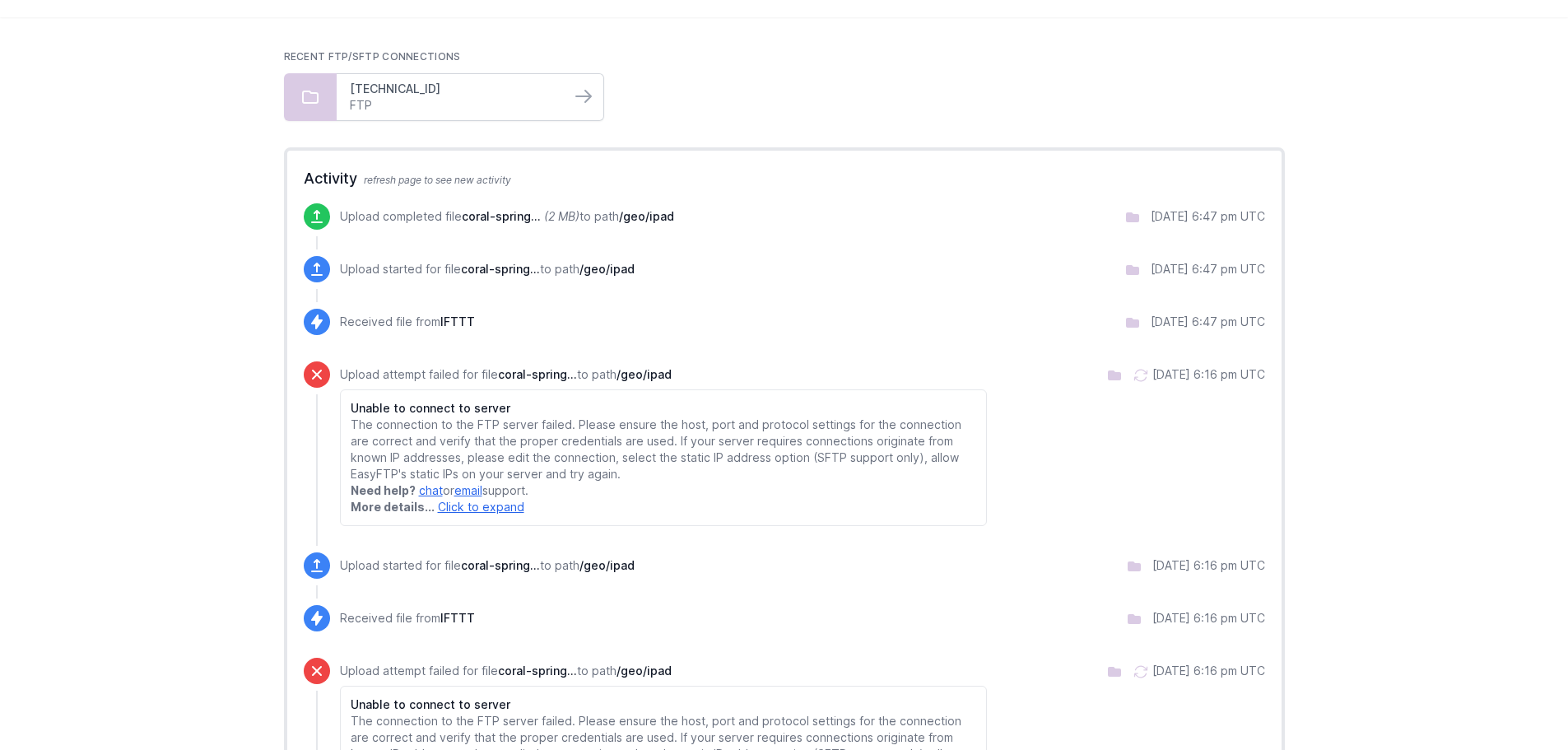
click at [434, 96] on link "[TECHNICAL_ID]" at bounding box center [453, 89] width 208 height 17
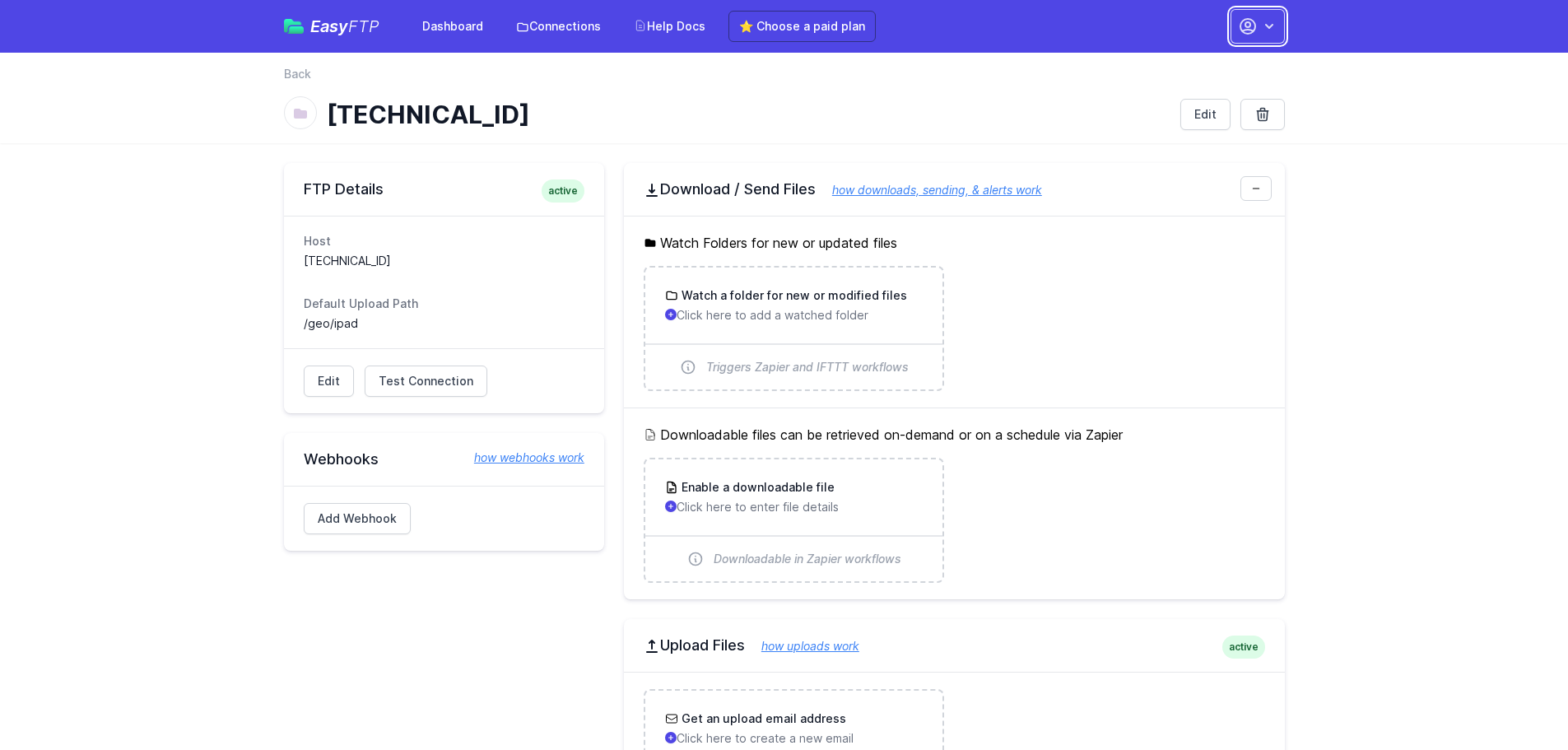
click at [1262, 30] on icon "button" at bounding box center [1269, 27] width 17 height 17
click at [1228, 75] on link "Account Settings" at bounding box center [1205, 68] width 158 height 30
